Goal: Task Accomplishment & Management: Use online tool/utility

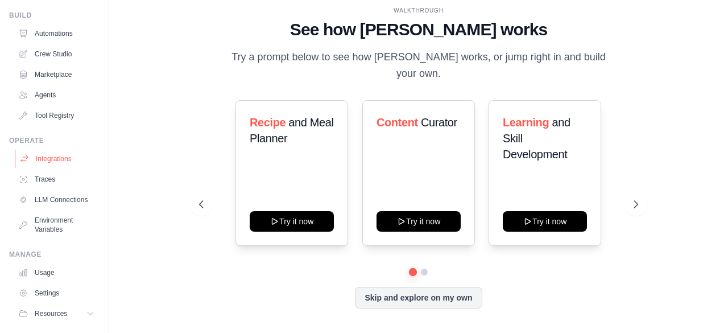
scroll to position [75, 0]
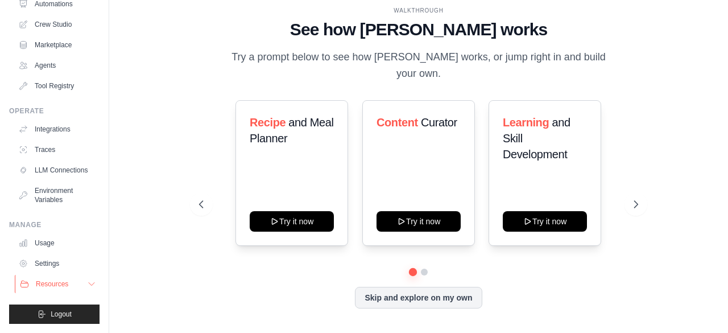
click at [59, 275] on button "Resources" at bounding box center [58, 284] width 86 height 18
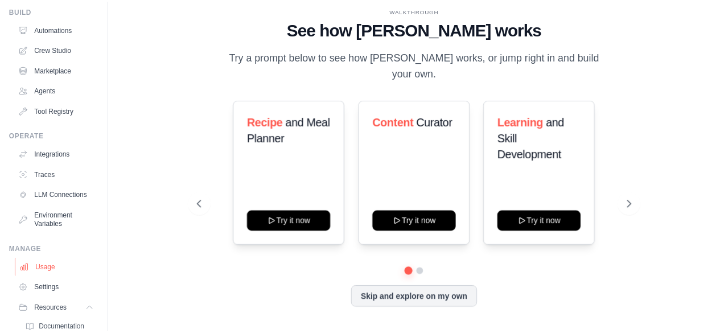
scroll to position [0, 0]
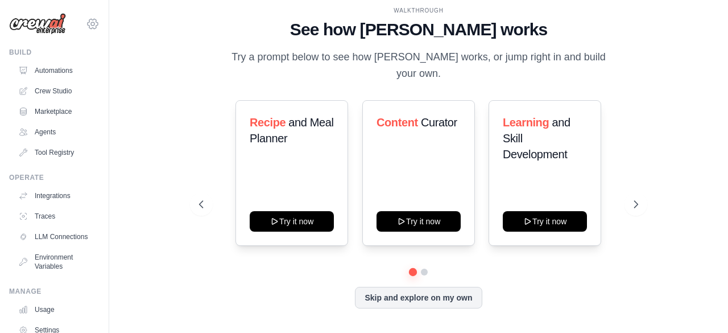
click at [91, 22] on icon at bounding box center [92, 23] width 3 height 3
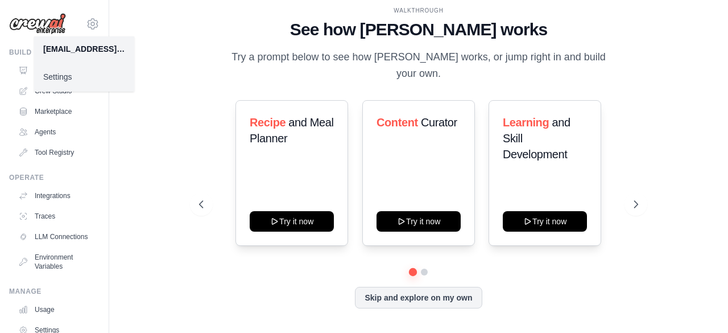
click at [57, 73] on link "Settings" at bounding box center [84, 77] width 100 height 20
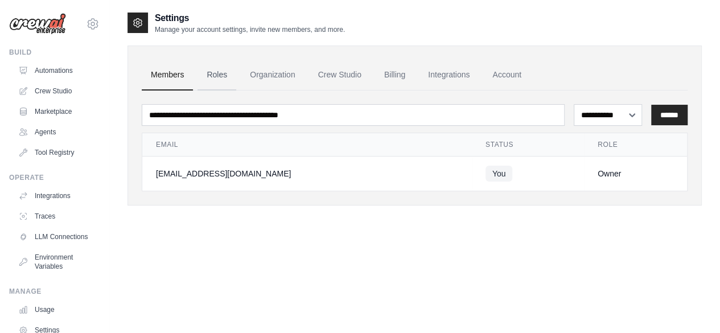
click at [218, 76] on link "Roles" at bounding box center [216, 75] width 39 height 31
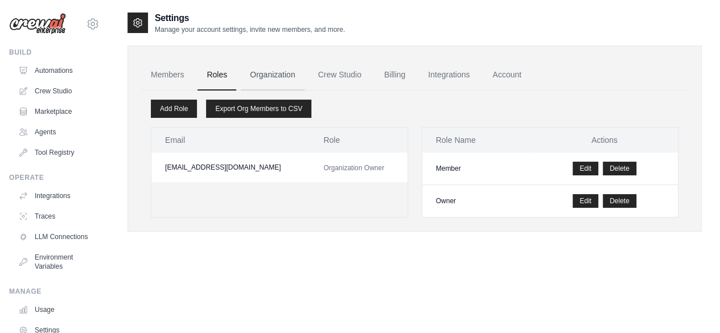
click at [276, 75] on link "Organization" at bounding box center [272, 75] width 63 height 31
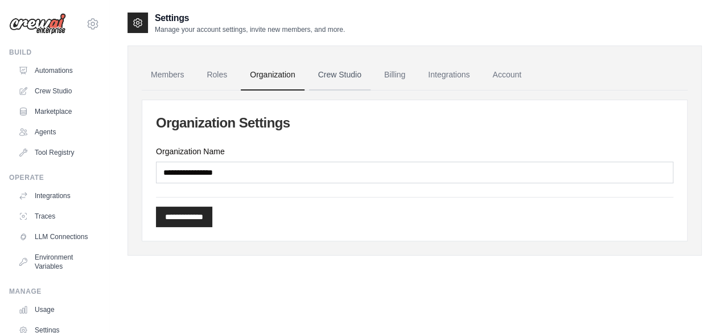
click at [336, 75] on link "Crew Studio" at bounding box center [339, 75] width 61 height 31
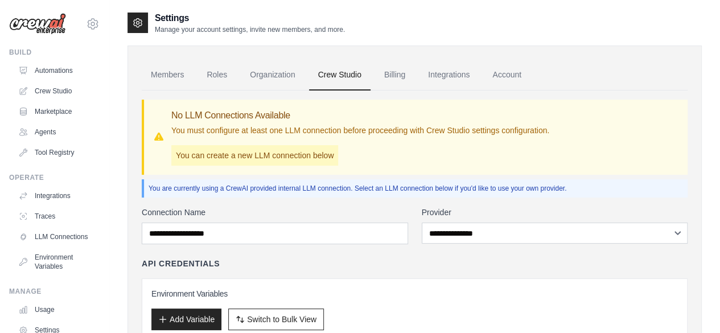
scroll to position [94, 0]
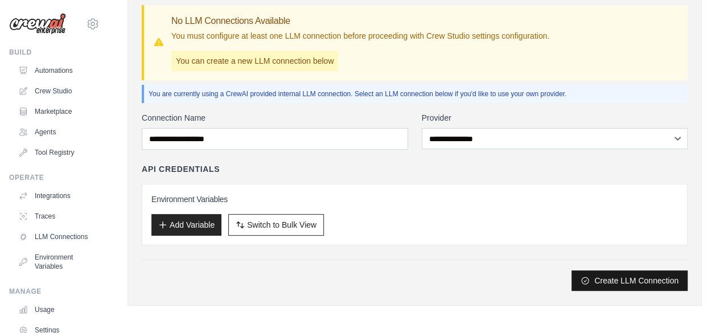
click at [613, 284] on button "Create LLM Connection" at bounding box center [629, 280] width 116 height 20
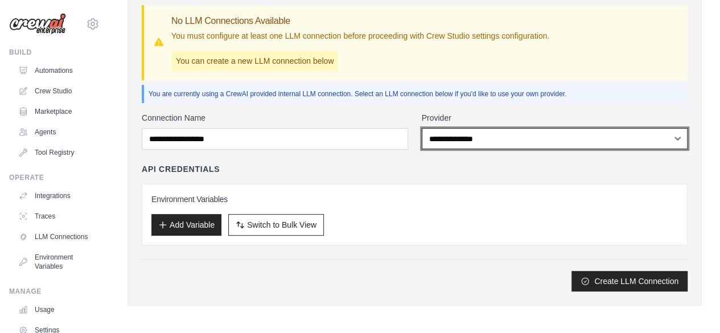
click at [480, 137] on select "**********" at bounding box center [554, 138] width 266 height 21
select select "******"
click at [421, 128] on select "**********" at bounding box center [554, 138] width 266 height 21
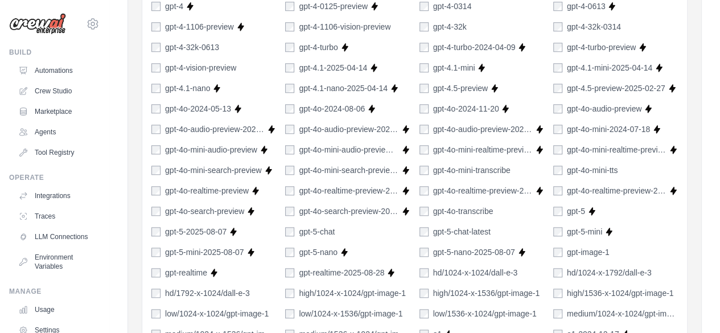
scroll to position [892, 0]
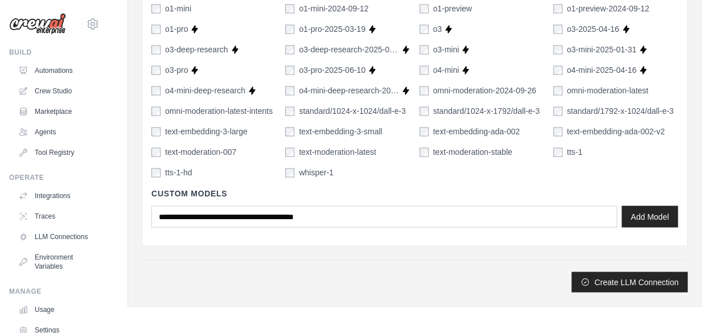
click at [395, 225] on div "Custom Models Add Model" at bounding box center [414, 207] width 526 height 58
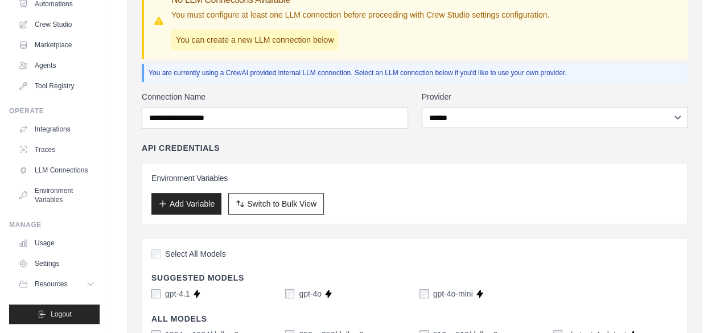
scroll to position [0, 0]
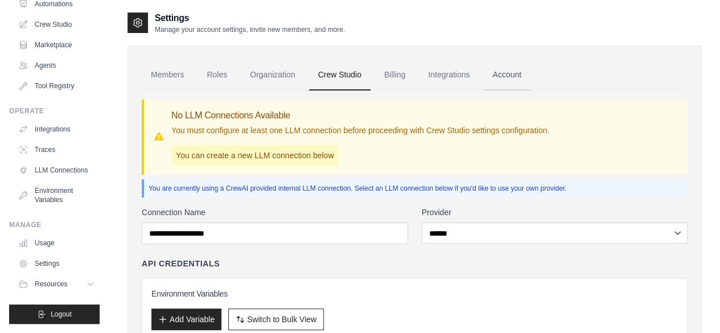
click at [508, 75] on link "Account" at bounding box center [506, 75] width 47 height 31
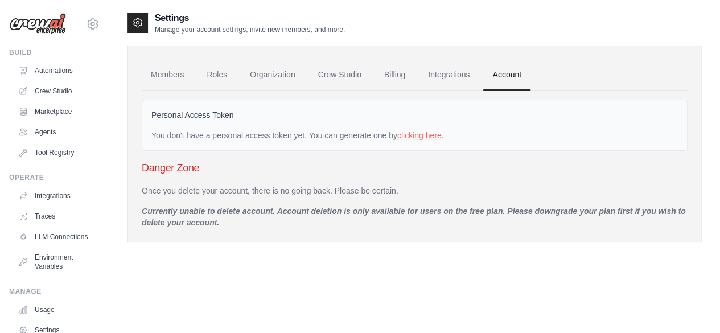
click at [431, 136] on link "clicking here" at bounding box center [419, 135] width 44 height 9
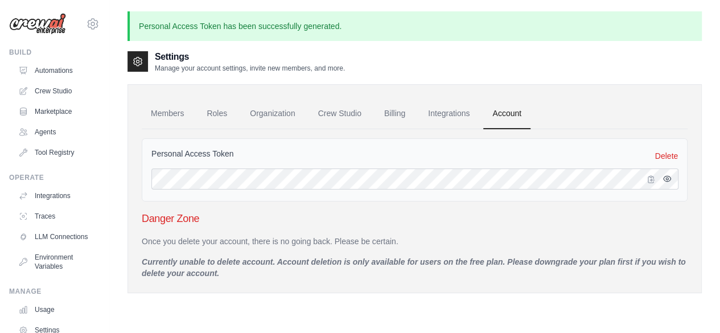
click at [668, 176] on icon "button" at bounding box center [666, 178] width 7 height 5
click at [668, 176] on icon "button" at bounding box center [666, 178] width 7 height 7
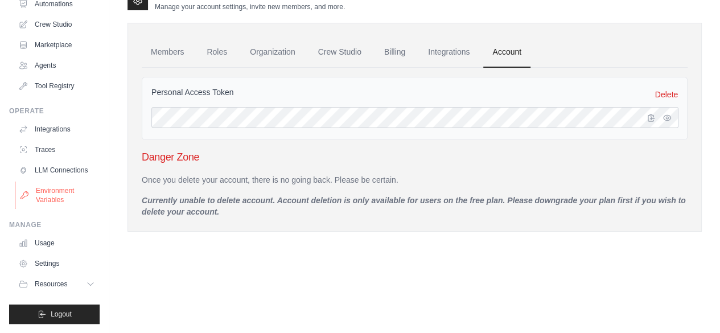
scroll to position [75, 0]
click at [52, 242] on link "Usage" at bounding box center [58, 243] width 86 height 18
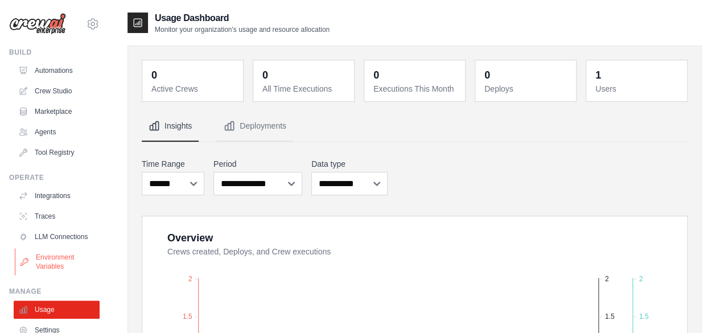
click at [44, 265] on link "Environment Variables" at bounding box center [58, 261] width 86 height 27
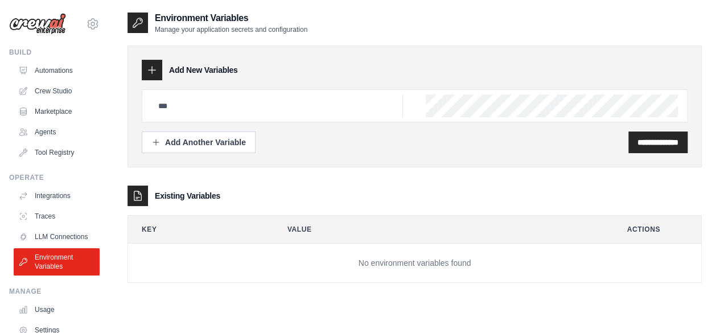
click at [43, 19] on img at bounding box center [37, 24] width 57 height 22
click at [35, 134] on link "Agents" at bounding box center [58, 132] width 86 height 18
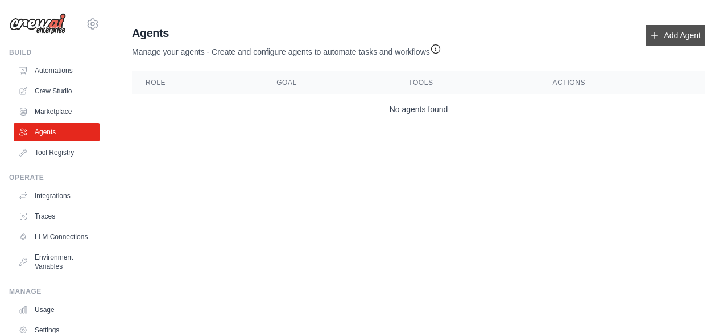
click at [677, 43] on link "Add Agent" at bounding box center [676, 35] width 60 height 20
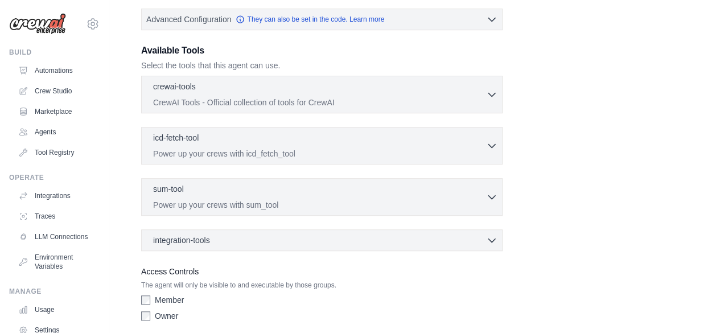
scroll to position [325, 0]
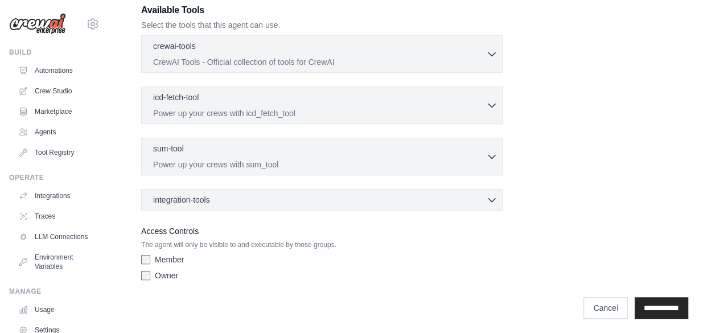
click at [403, 185] on div "crewai-tools 0 selected CrewAI Tools - Official collection of tools for CrewAI" at bounding box center [321, 122] width 361 height 175
click at [401, 199] on div "integration-tools 0 selected" at bounding box center [325, 198] width 344 height 11
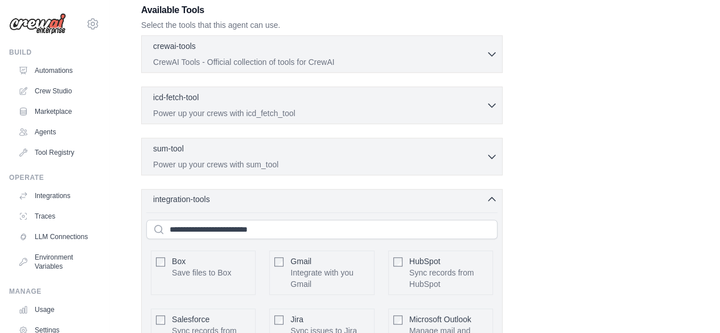
click at [401, 199] on div "integration-tools 0 selected" at bounding box center [325, 198] width 344 height 11
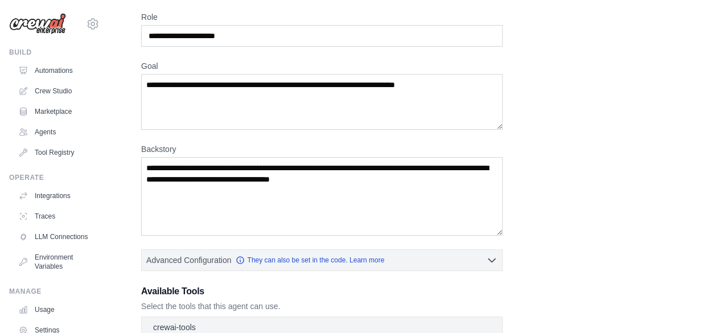
scroll to position [41, 0]
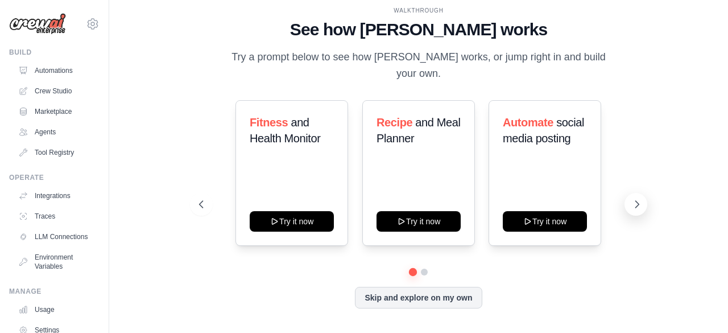
click at [636, 193] on button at bounding box center [636, 204] width 23 height 23
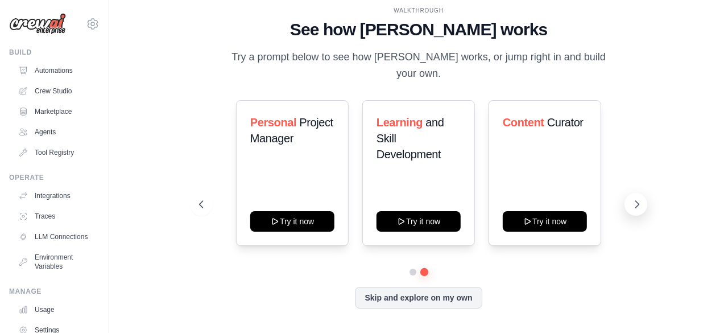
click at [636, 193] on button at bounding box center [636, 204] width 23 height 23
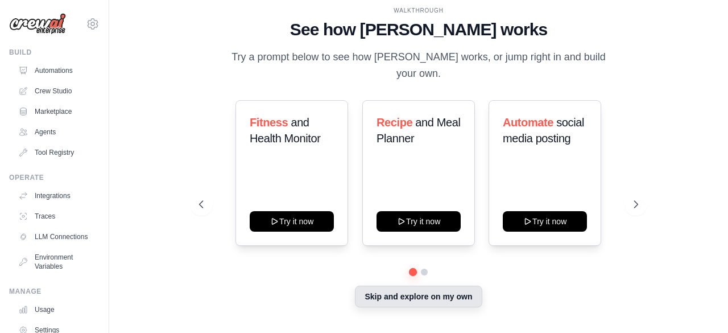
click at [423, 292] on button "Skip and explore on my own" at bounding box center [418, 297] width 127 height 22
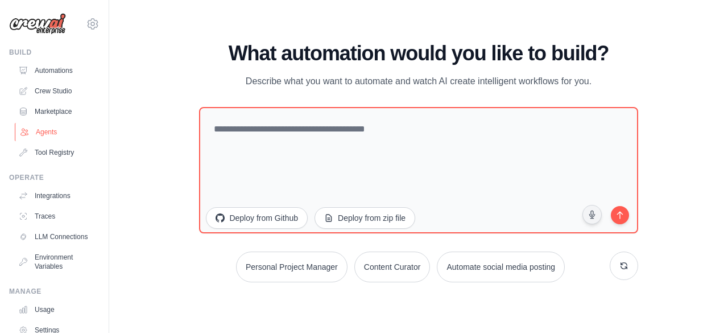
click at [50, 131] on link "Agents" at bounding box center [58, 132] width 86 height 18
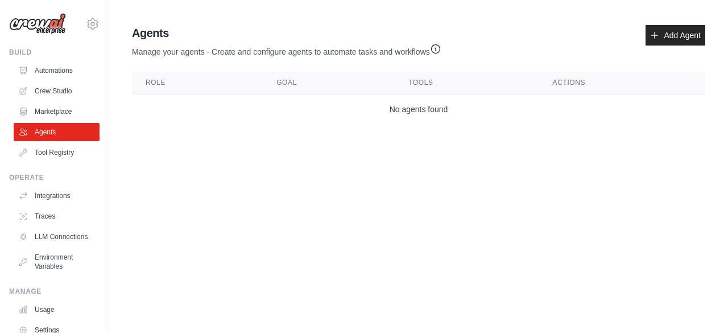
click at [677, 24] on div "Agents Manage your agents - Create and configure agents to automate tasks and w…" at bounding box center [418, 74] width 582 height 108
click at [673, 36] on link "Add Agent" at bounding box center [676, 35] width 60 height 20
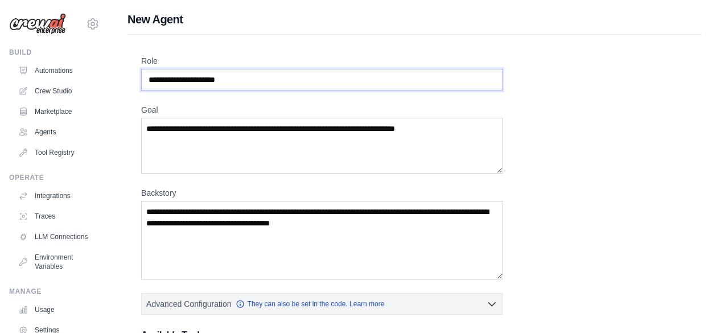
click at [294, 87] on input "Role" at bounding box center [321, 80] width 361 height 22
click at [262, 78] on input "Role" at bounding box center [321, 80] width 361 height 22
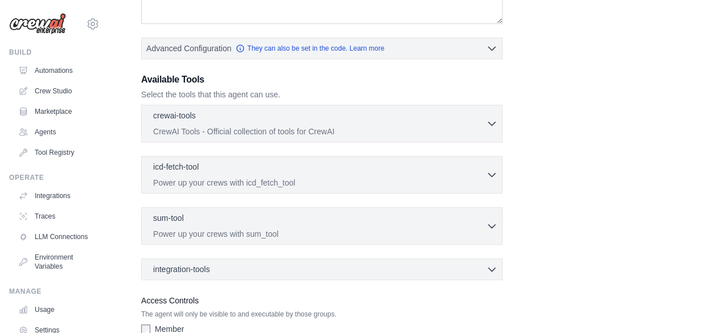
scroll to position [325, 0]
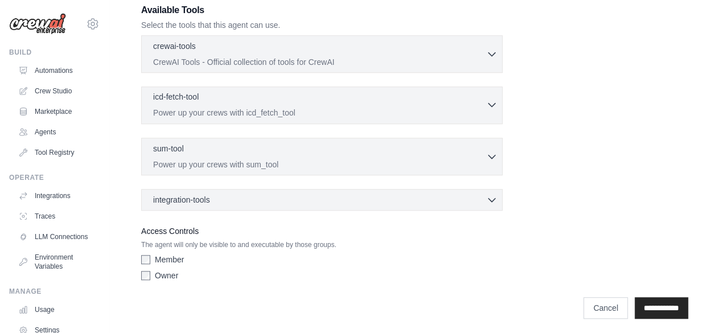
click at [313, 102] on div "icd-fetch-tool 0 selected Power up your crews with icd_fetch_tool" at bounding box center [319, 104] width 333 height 27
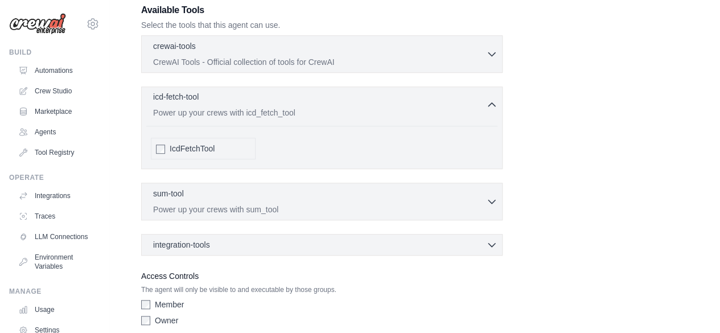
click at [313, 102] on div "icd-fetch-tool 0 selected Power up your crews with icd_fetch_tool" at bounding box center [319, 104] width 333 height 27
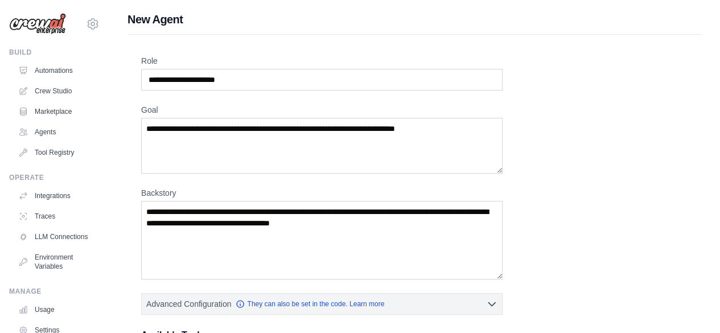
scroll to position [0, 0]
click at [284, 76] on input "Role" at bounding box center [321, 80] width 361 height 22
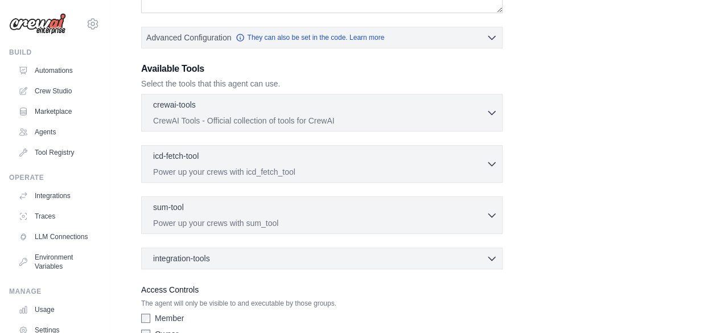
scroll to position [325, 0]
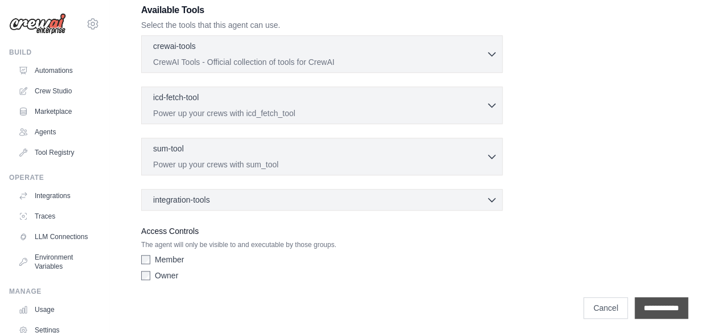
click at [658, 307] on input "**********" at bounding box center [660, 308] width 53 height 22
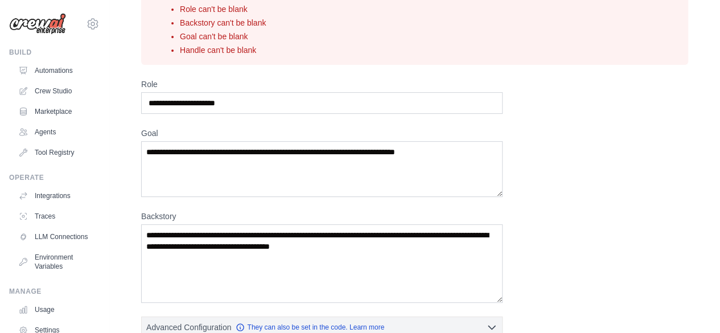
scroll to position [64, 0]
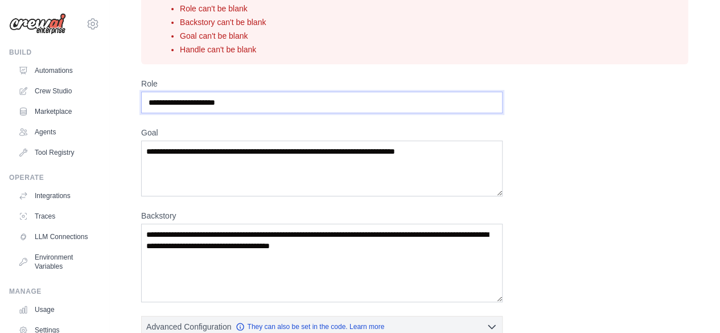
click at [338, 109] on input "Role" at bounding box center [321, 103] width 361 height 22
type input "**********"
click at [344, 171] on textarea "Goal" at bounding box center [321, 168] width 361 height 56
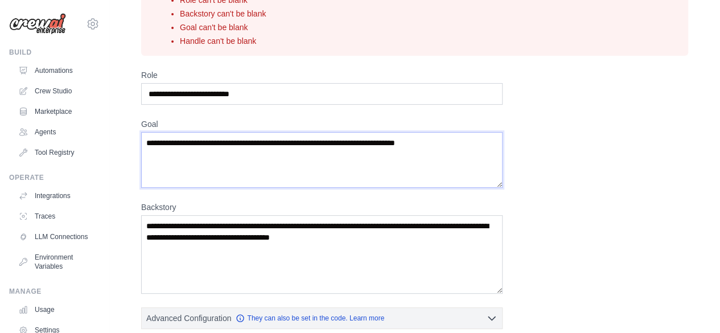
scroll to position [74, 0]
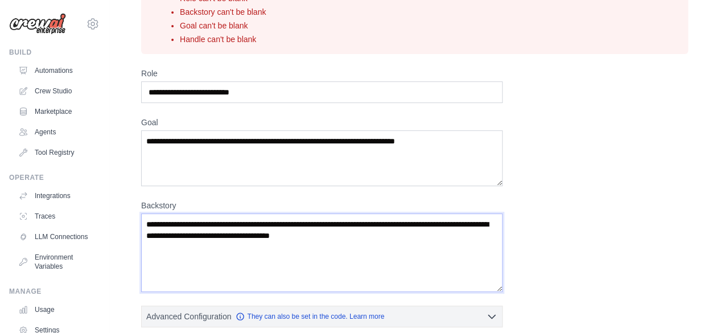
drag, startPoint x: 385, startPoint y: 238, endPoint x: 146, endPoint y: 213, distance: 239.6
click at [146, 213] on textarea "Backstory" at bounding box center [321, 252] width 361 height 78
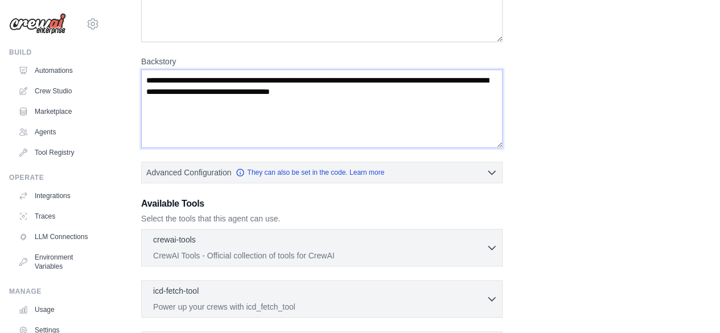
scroll to position [221, 0]
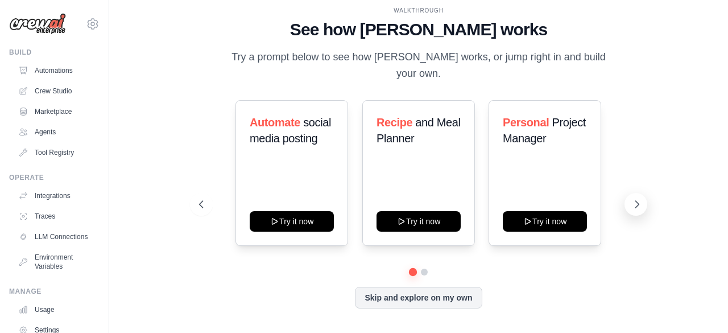
click at [631, 200] on icon at bounding box center [636, 204] width 11 height 11
click at [447, 290] on button "Skip and explore on my own" at bounding box center [418, 297] width 127 height 22
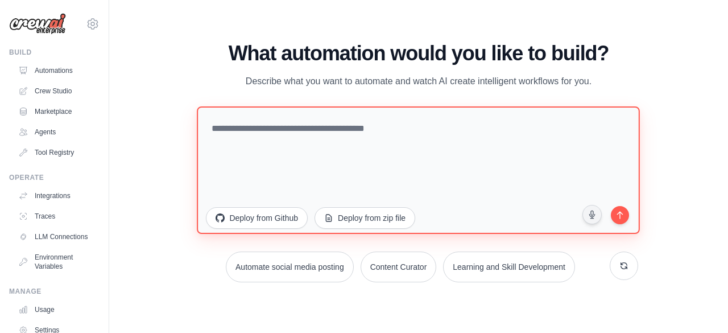
click at [338, 117] on textarea at bounding box center [418, 169] width 443 height 127
paste textarea "**********"
type textarea "**********"
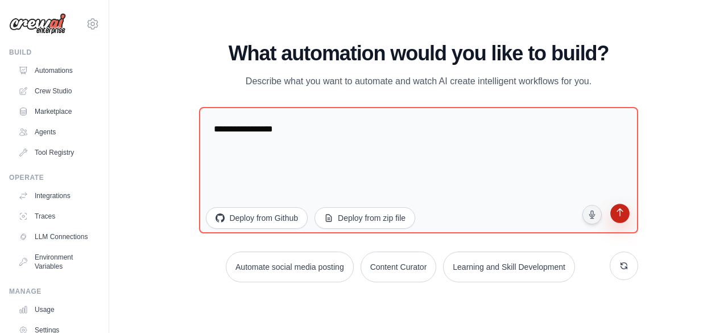
click at [626, 213] on button "submit" at bounding box center [619, 214] width 23 height 23
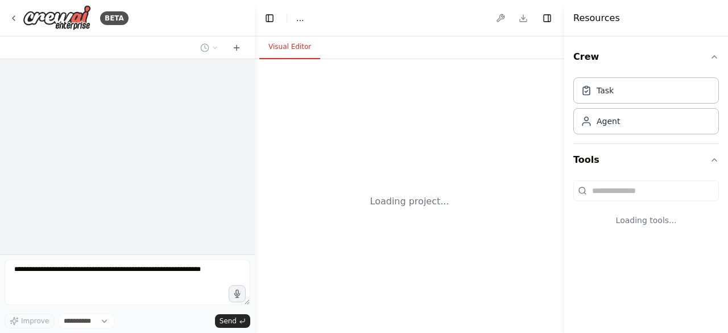
select select "****"
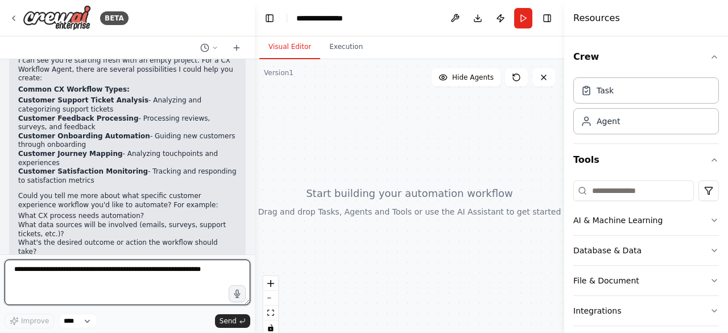
scroll to position [171, 0]
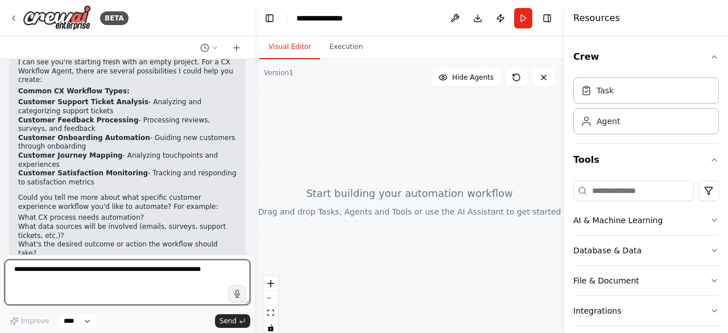
click at [115, 284] on textarea at bounding box center [128, 282] width 246 height 46
type textarea "**********"
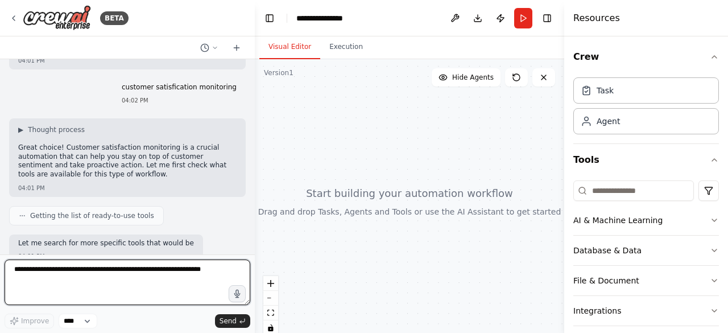
scroll to position [410, 0]
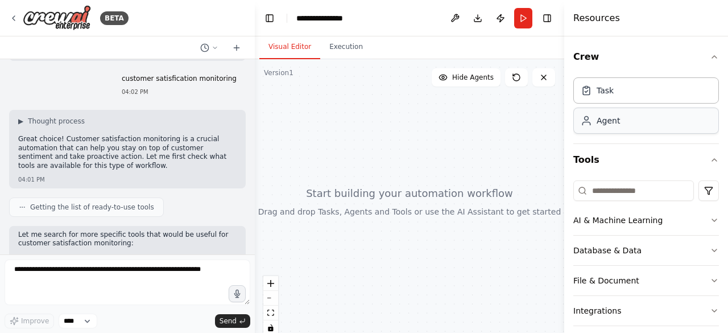
click at [633, 126] on div "Agent" at bounding box center [646, 121] width 146 height 26
click at [597, 93] on div "Task" at bounding box center [605, 89] width 17 height 11
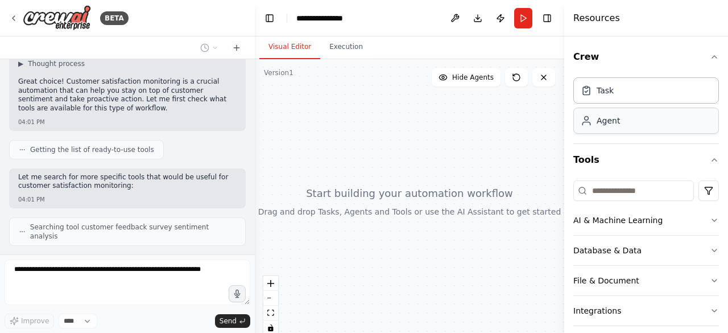
click at [598, 116] on div "Agent" at bounding box center [608, 120] width 23 height 11
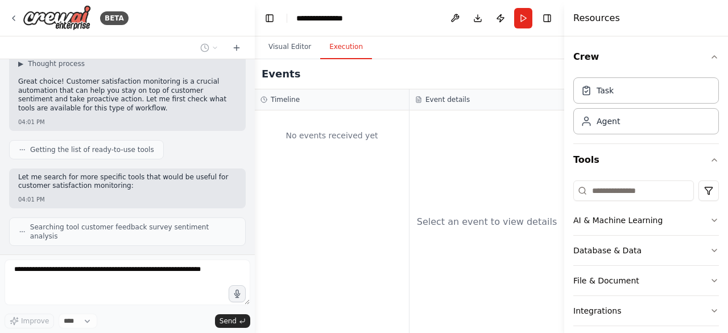
click at [345, 55] on button "Execution" at bounding box center [346, 47] width 52 height 24
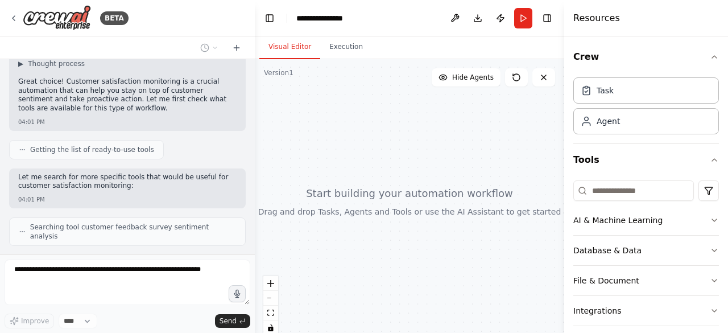
click at [303, 47] on button "Visual Editor" at bounding box center [289, 47] width 61 height 24
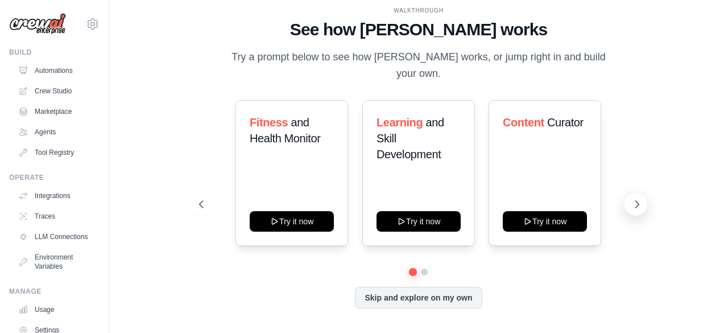
click at [636, 202] on button at bounding box center [636, 204] width 23 height 23
